Goal: Task Accomplishment & Management: Manage account settings

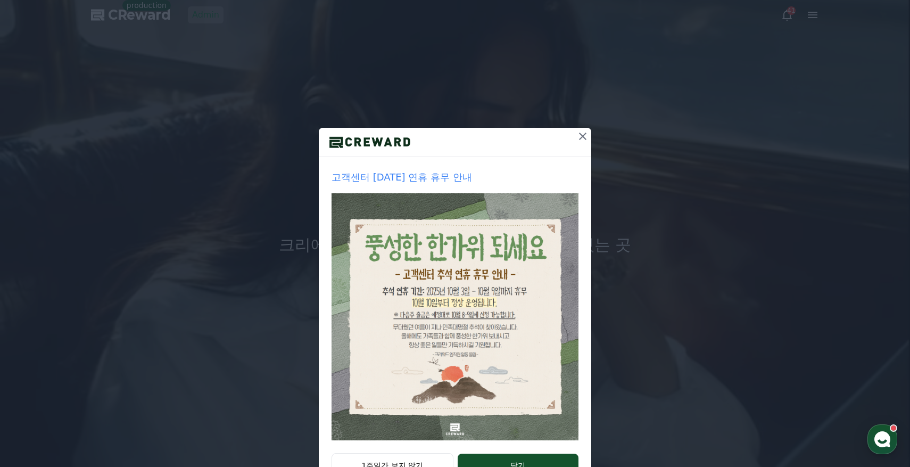
click at [578, 135] on icon at bounding box center [582, 136] width 13 height 13
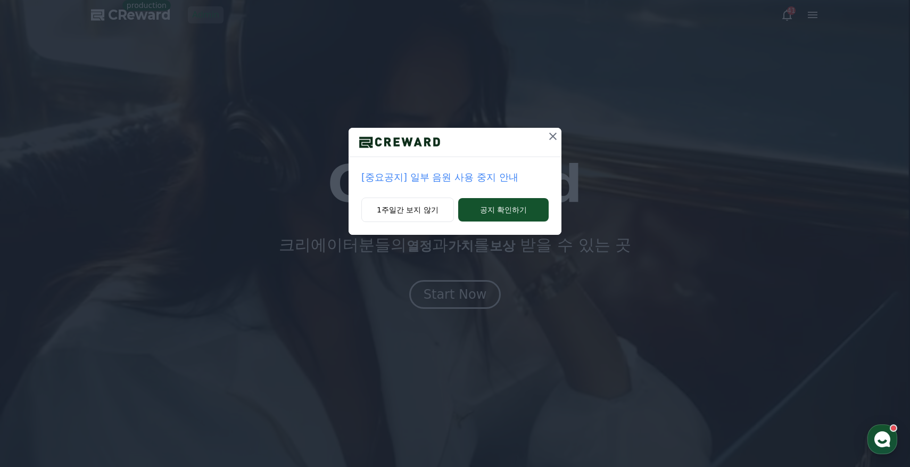
click at [551, 139] on icon at bounding box center [552, 136] width 13 height 13
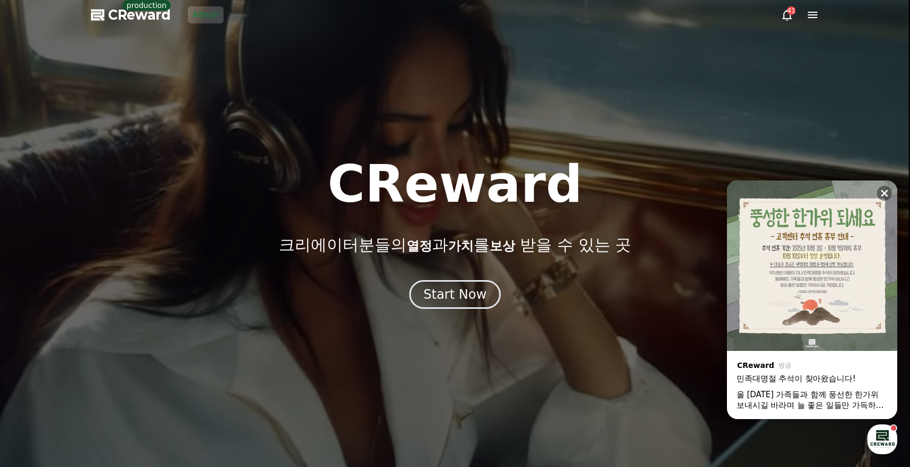
click at [197, 28] on div at bounding box center [455, 233] width 910 height 467
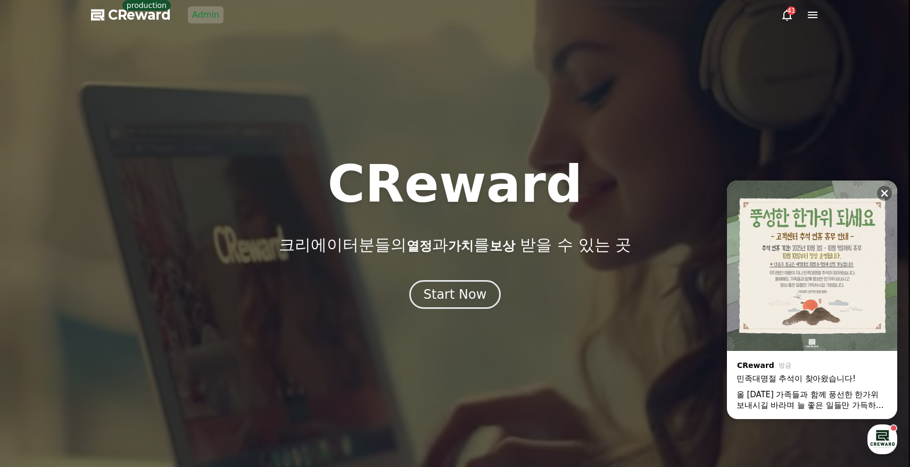
click at [203, 22] on link "Admin" at bounding box center [206, 14] width 36 height 17
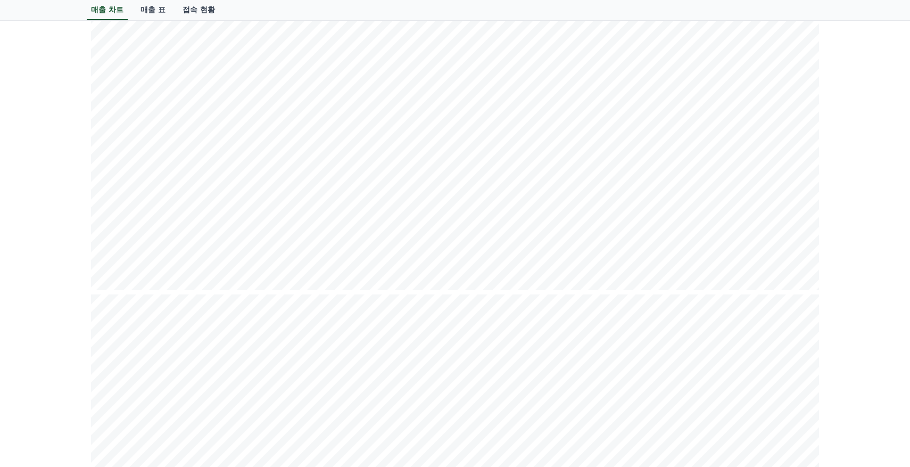
scroll to position [138, 0]
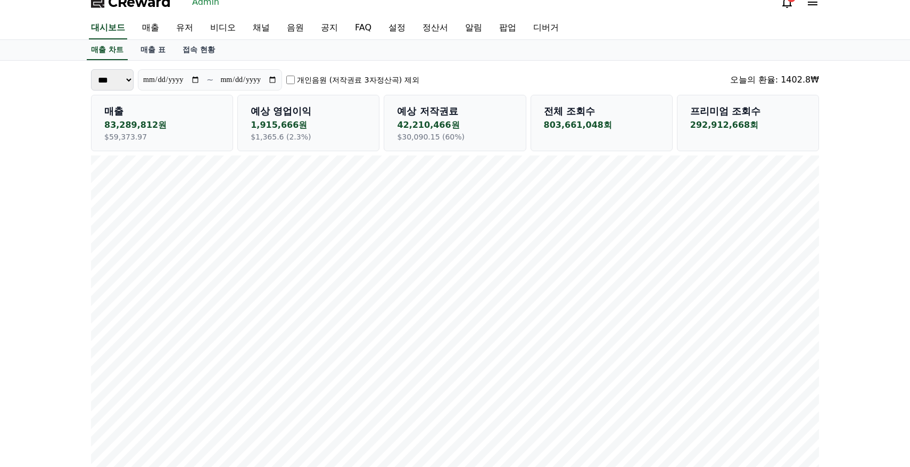
scroll to position [0, 0]
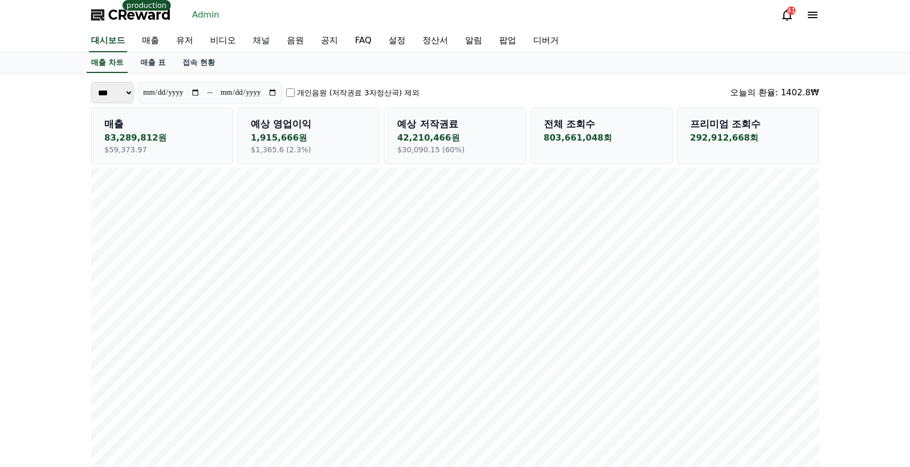
click at [252, 44] on link "채널" at bounding box center [261, 41] width 34 height 22
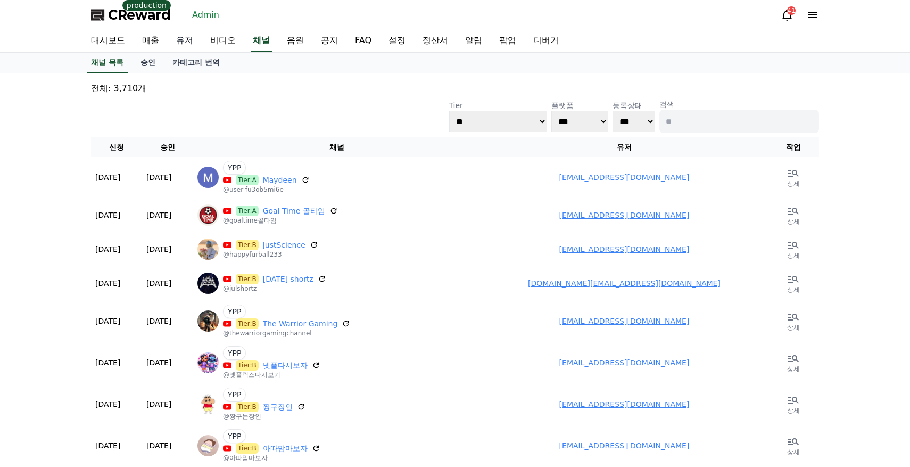
click at [184, 43] on link "유저" at bounding box center [185, 41] width 34 height 22
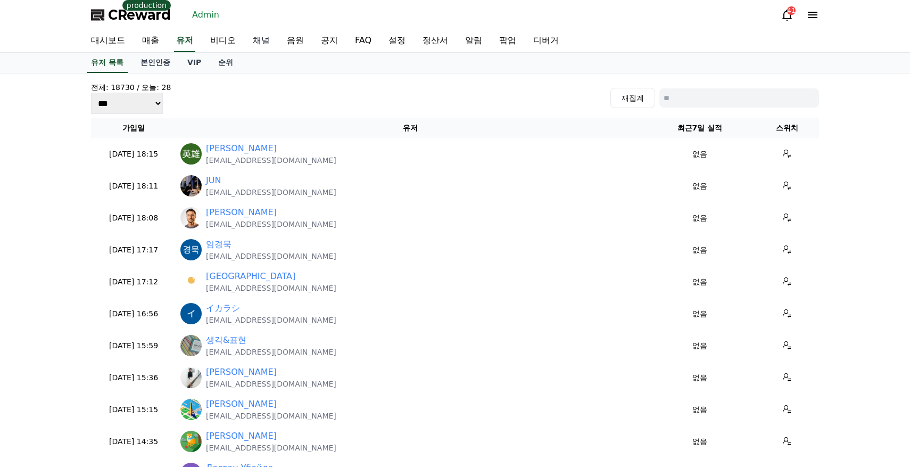
click at [244, 45] on link "채널" at bounding box center [261, 41] width 34 height 22
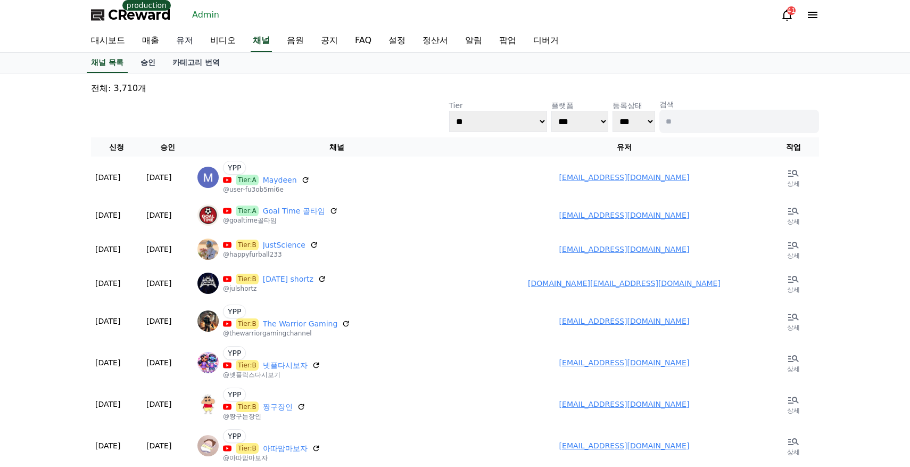
click at [179, 45] on link "유저" at bounding box center [185, 41] width 34 height 22
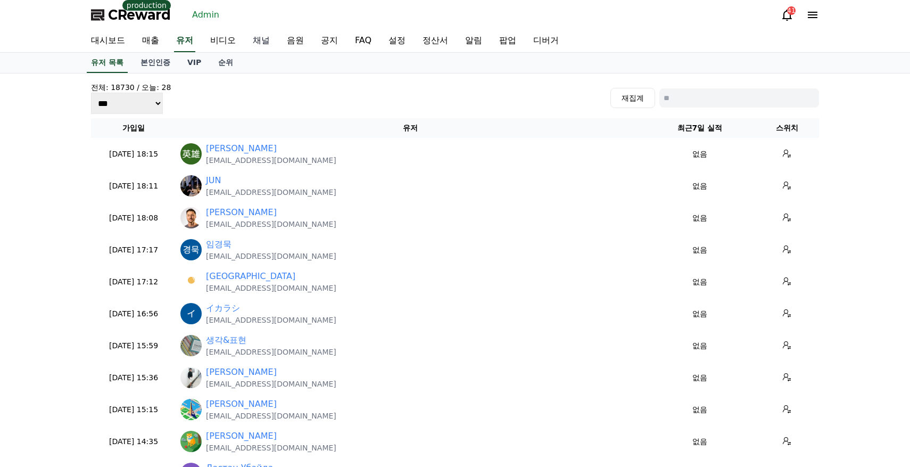
click at [253, 42] on link "채널" at bounding box center [261, 41] width 34 height 22
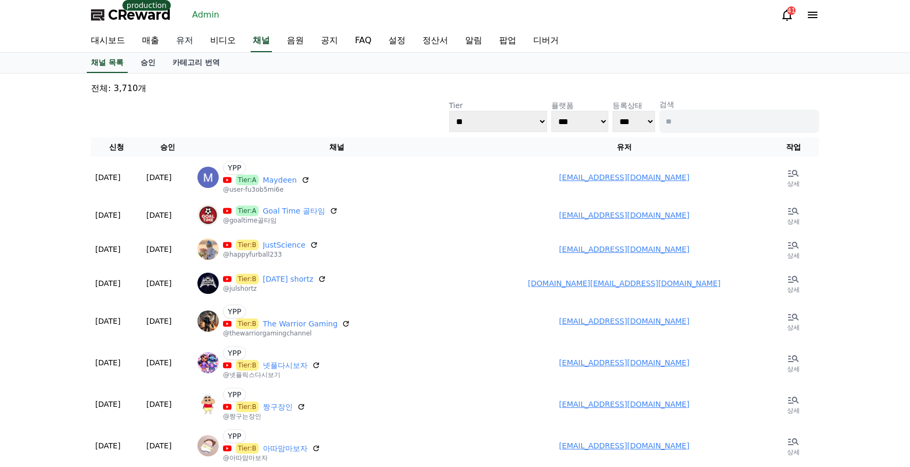
click at [178, 39] on link "유저" at bounding box center [185, 41] width 34 height 22
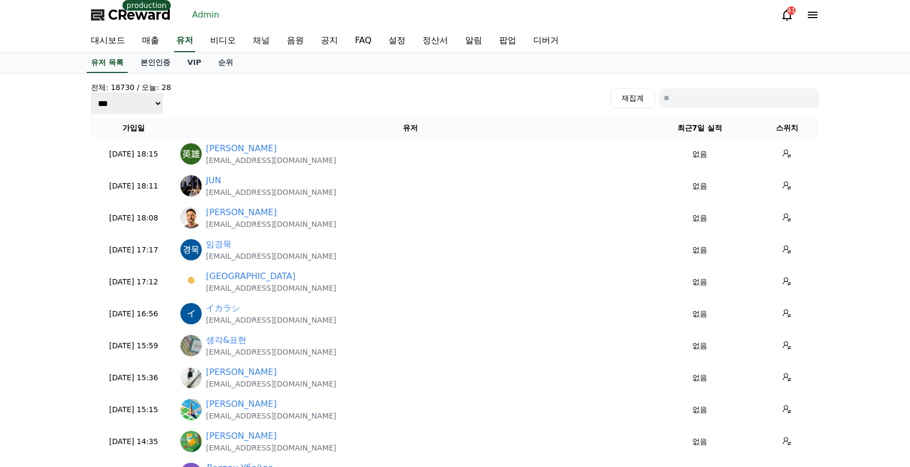
click at [245, 37] on link "채널" at bounding box center [261, 41] width 34 height 22
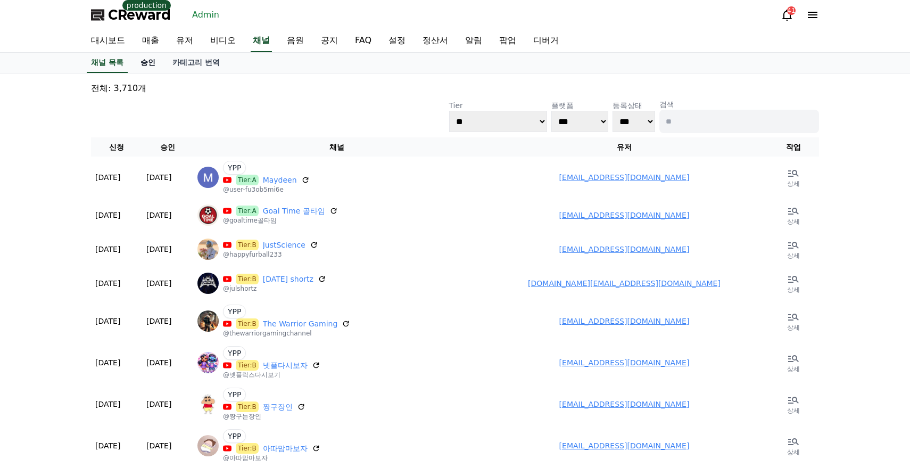
click at [148, 62] on link "승인" at bounding box center [148, 63] width 32 height 20
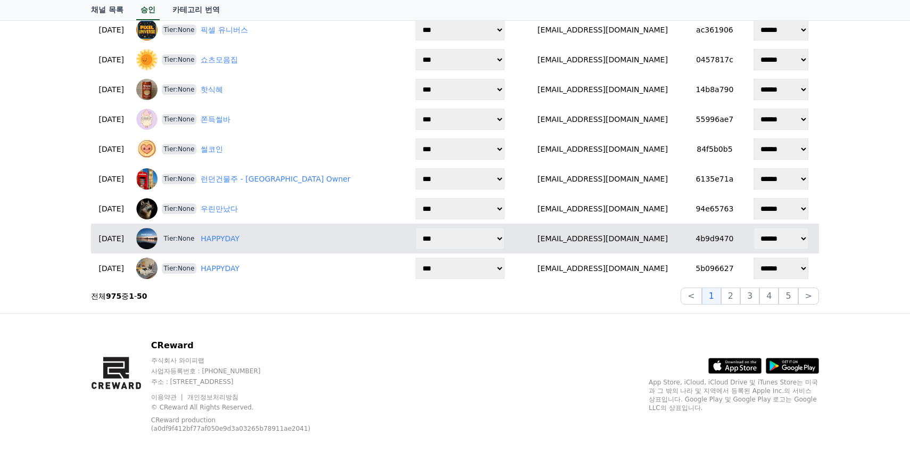
scroll to position [1309, 0]
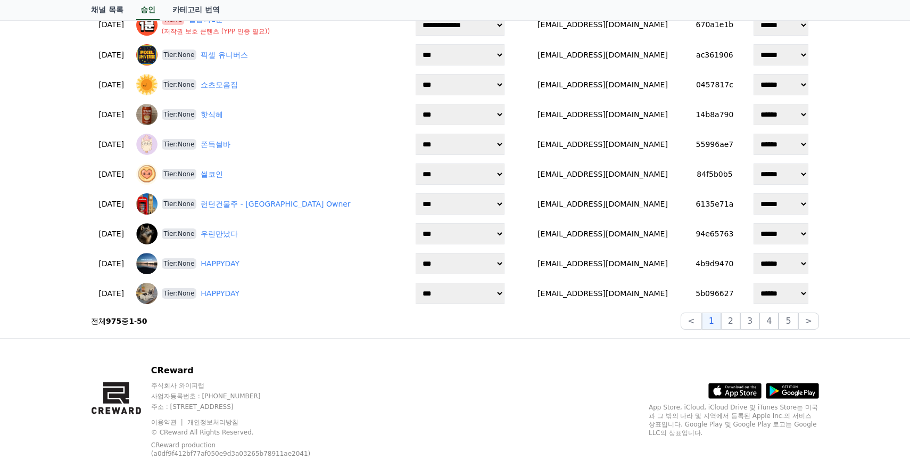
click at [143, 320] on strong "50" at bounding box center [142, 321] width 10 height 9
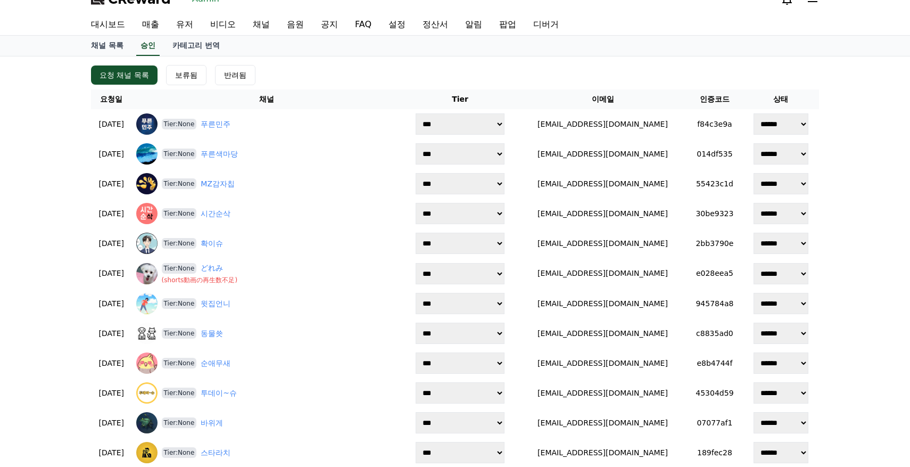
scroll to position [0, 0]
